Goal: Information Seeking & Learning: Learn about a topic

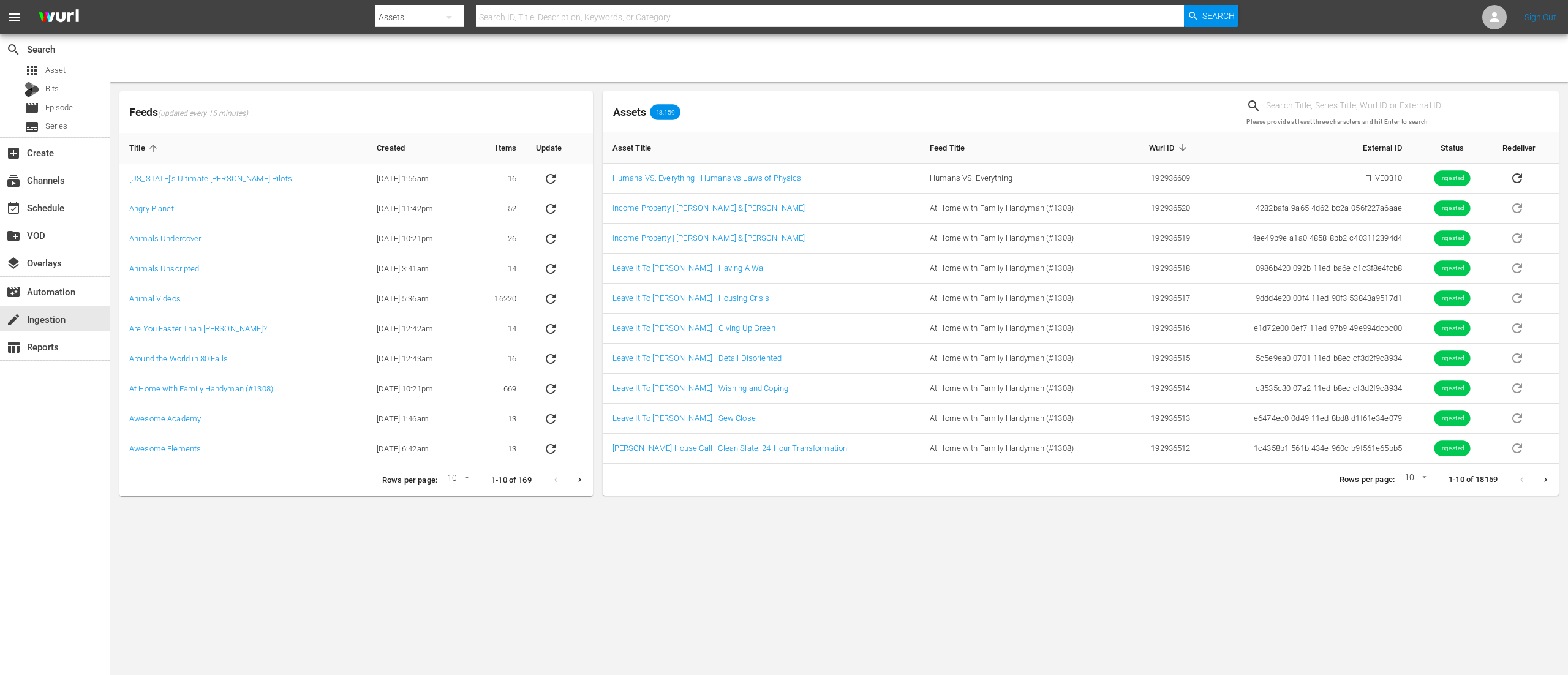
click at [898, 5] on input "text" at bounding box center [829, 17] width 708 height 30
type input "fhve03"
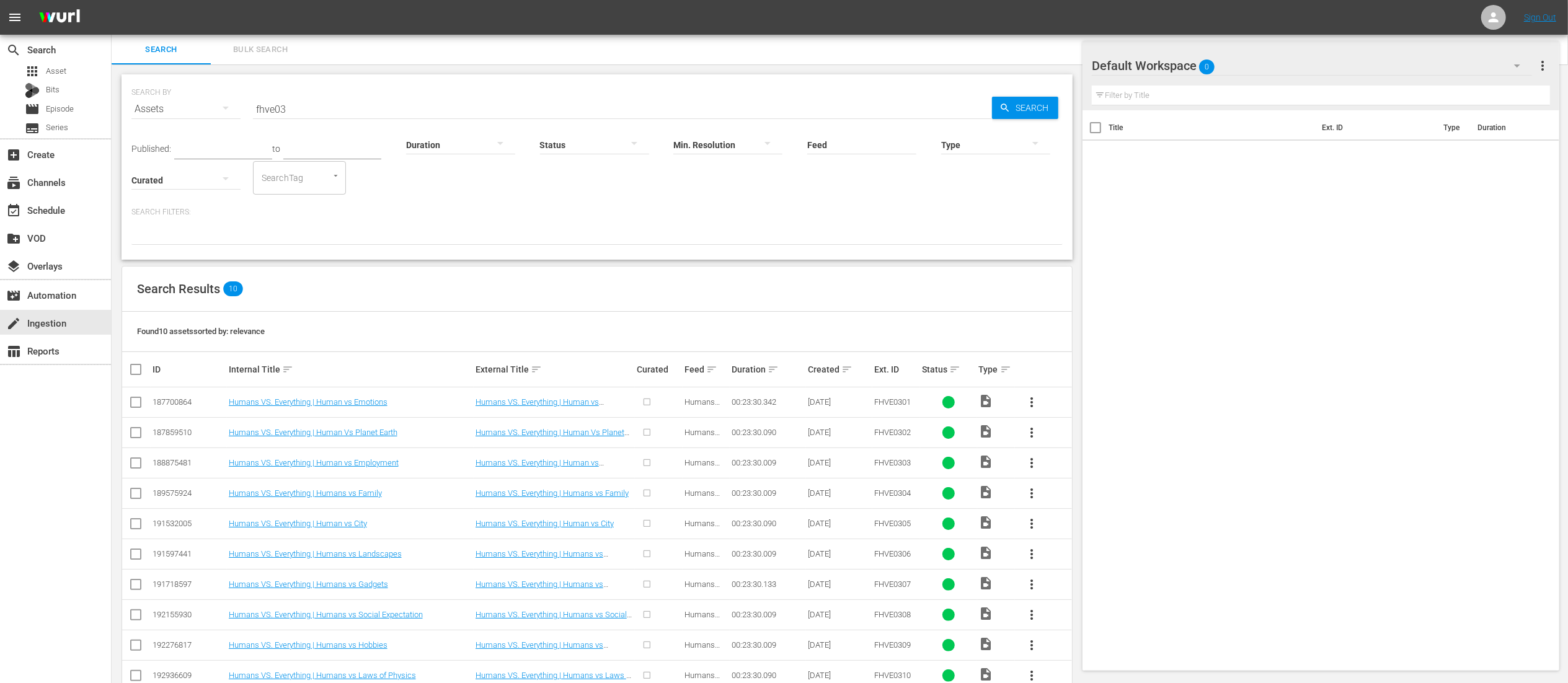
scroll to position [33, 0]
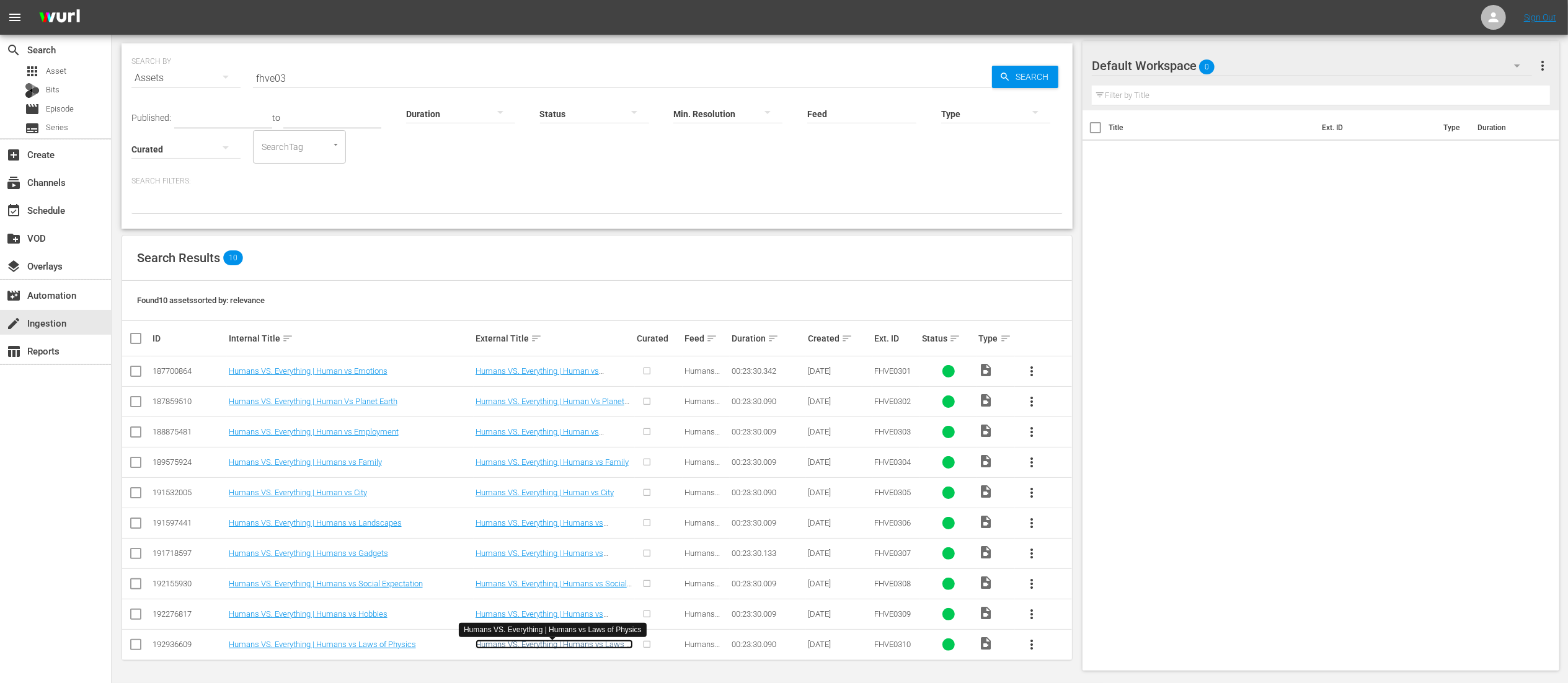
click at [565, 644] on link "Humans VS. Everything | Humans vs Laws of Physics" at bounding box center [554, 649] width 157 height 19
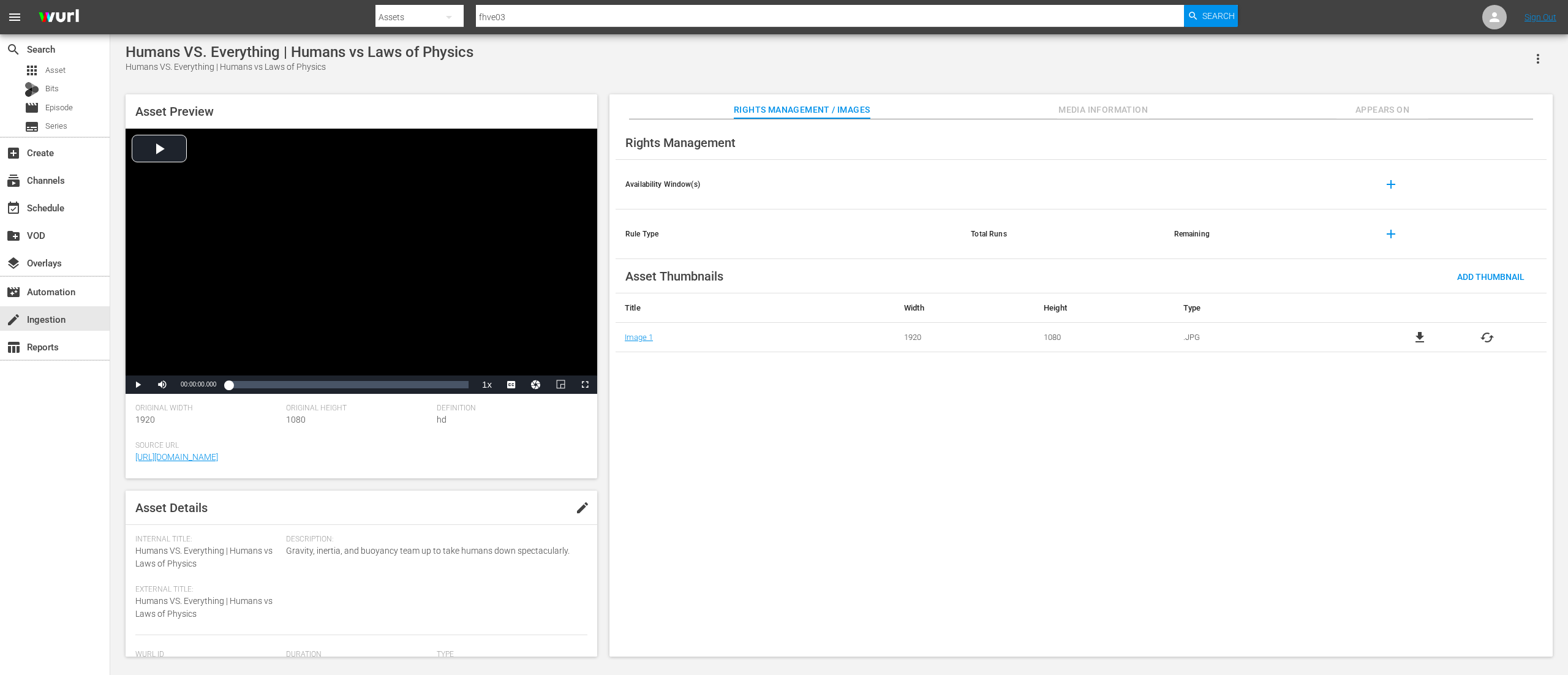
click at [1090, 100] on button "Media Information" at bounding box center [1103, 107] width 92 height 25
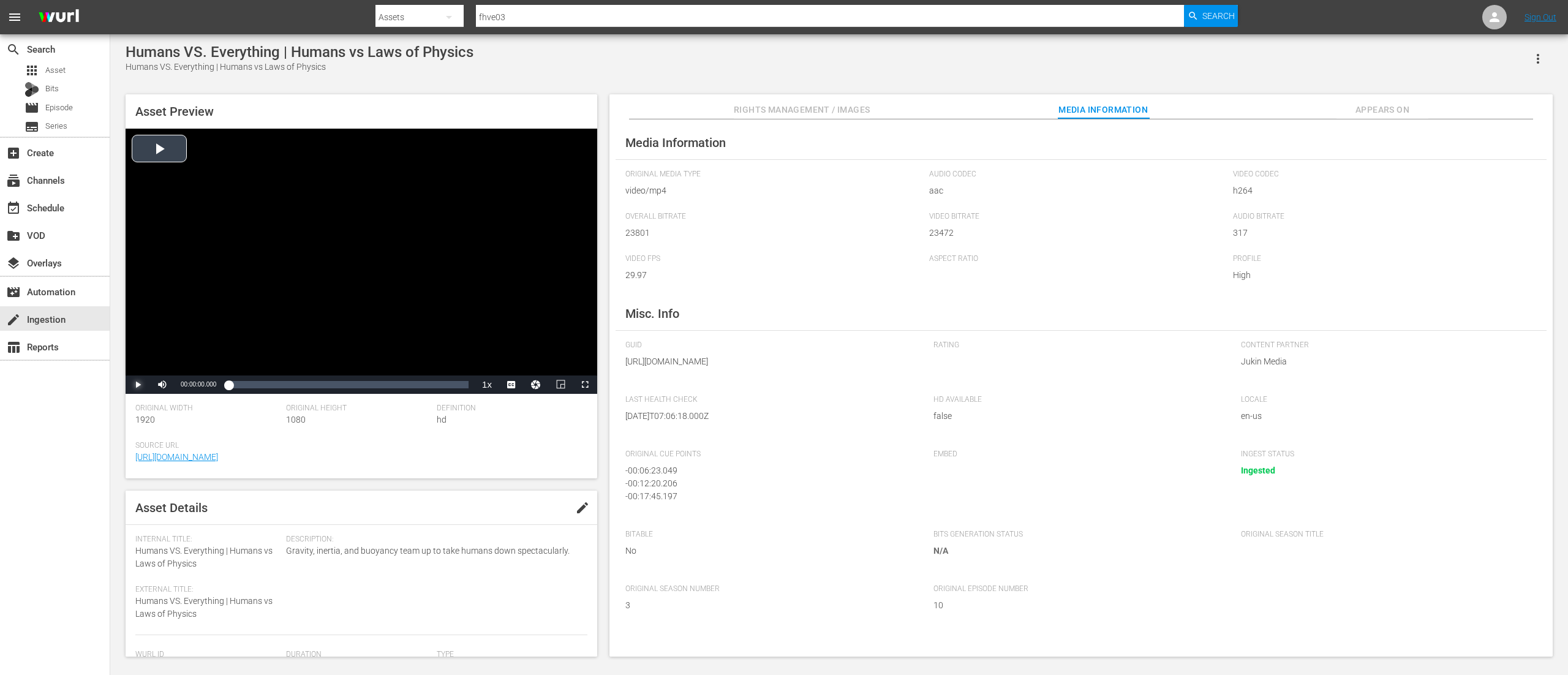
click at [138, 384] on span "Video Player" at bounding box center [138, 384] width 0 height 0
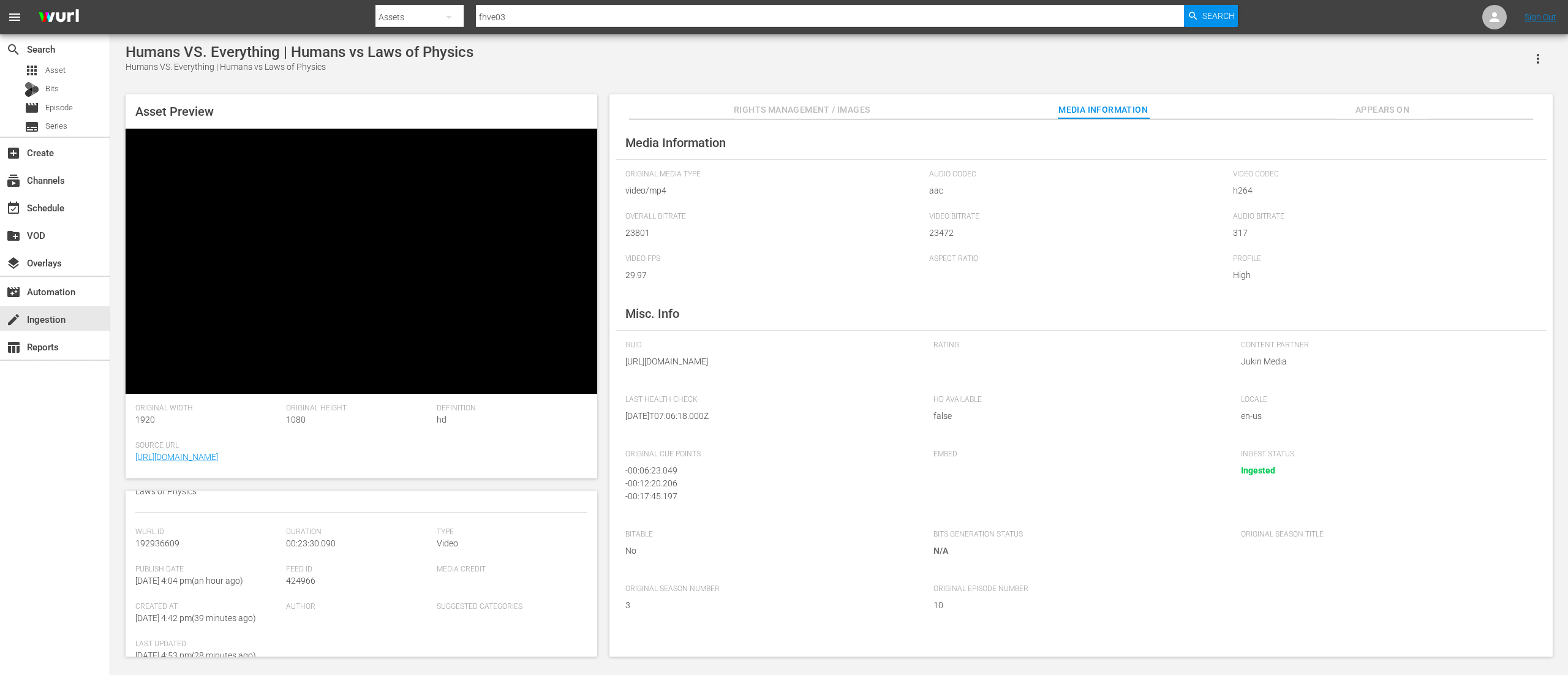
scroll to position [245, 0]
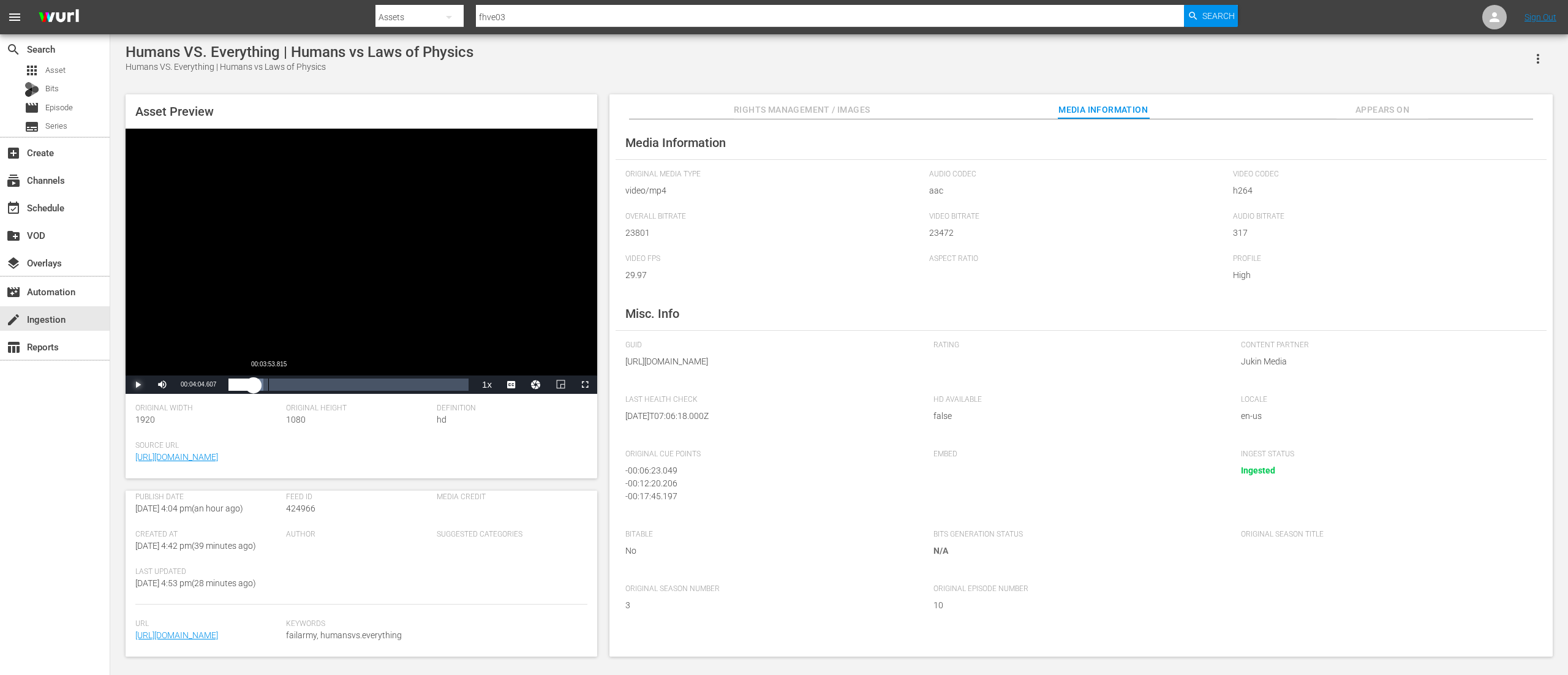
click at [270, 389] on div "Loaded : 14.47% 00:03:53.815 00:02:25.795" at bounding box center [348, 384] width 240 height 12
click at [283, 388] on div "00:05:12.953" at bounding box center [282, 384] width 1 height 12
click at [297, 386] on div "00:06:42.882" at bounding box center [297, 384] width 1 height 12
click at [315, 389] on div "00:08:27.200" at bounding box center [315, 384] width 1 height 12
drag, startPoint x: 325, startPoint y: 391, endPoint x: 346, endPoint y: 396, distance: 21.6
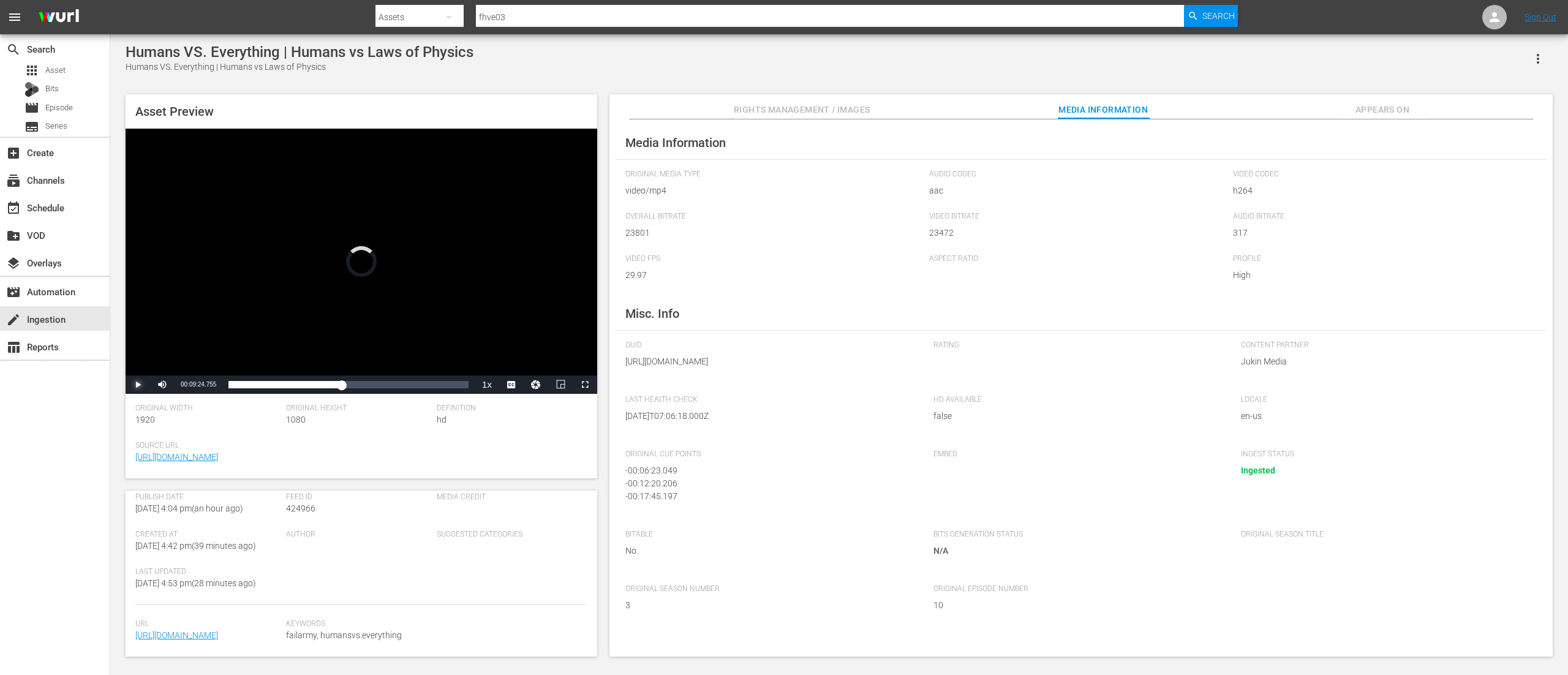
click at [346, 396] on div "Asset Preview Video Player is loading. Play Video Play Mute Current Time 00:09:…" at bounding box center [361, 286] width 471 height 384
click at [405, 391] on div "Loaded : 48.97% 00:17:23.178 00:11:27.365" at bounding box center [348, 384] width 240 height 12
click at [454, 386] on div "00:22:00.160" at bounding box center [453, 384] width 1 height 12
click at [464, 386] on div "Loaded : 94.12% 00:23:04.909 00:22:04.244" at bounding box center [348, 384] width 240 height 12
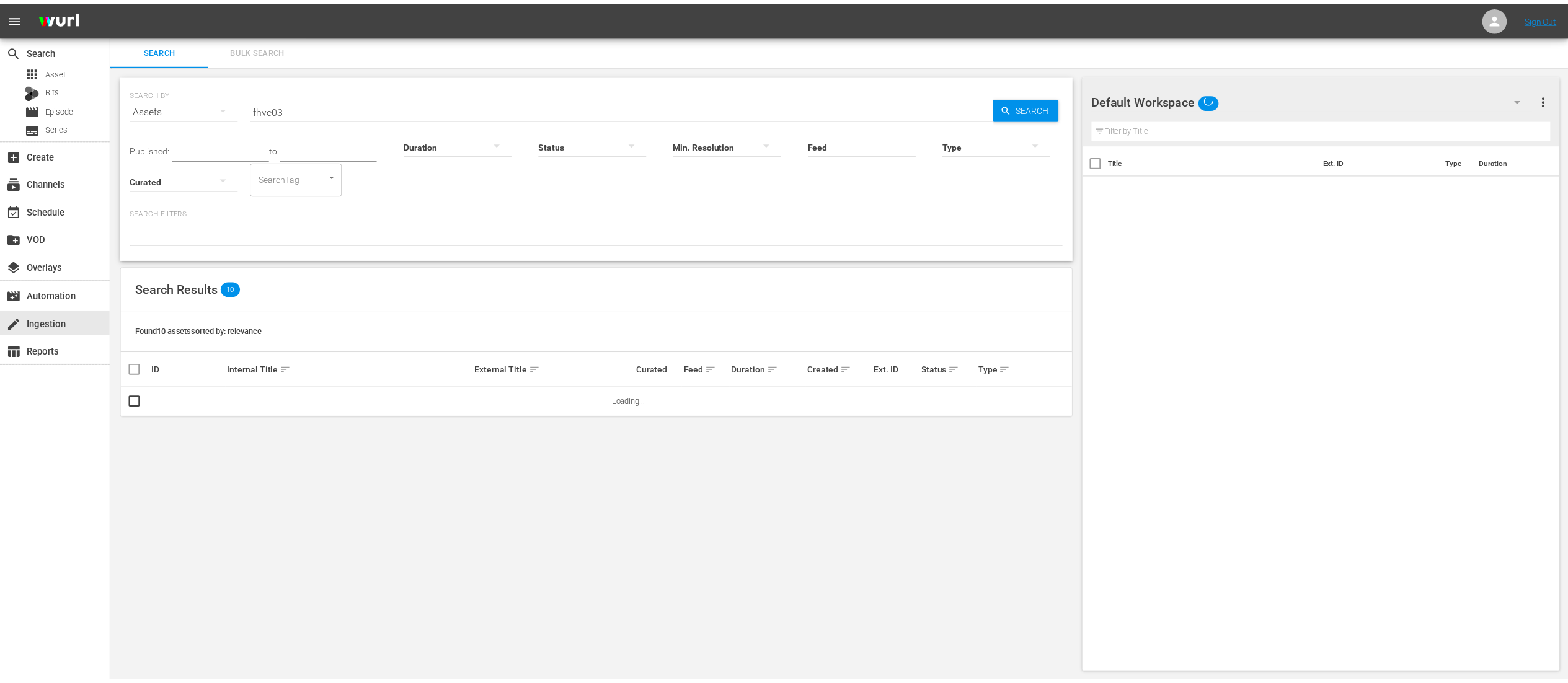
scroll to position [1, 0]
